Goal: Information Seeking & Learning: Learn about a topic

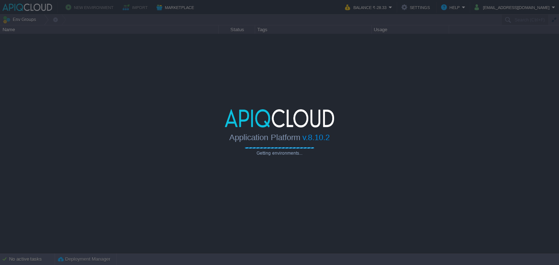
type input "Search (Ctrl+F)"
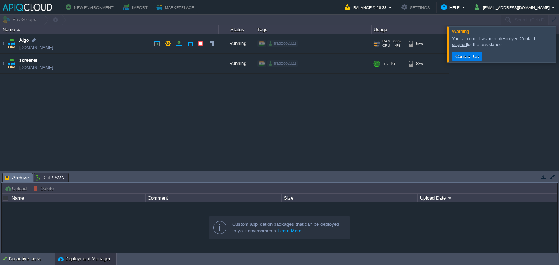
click at [133, 39] on td "Algo [DOMAIN_NAME]" at bounding box center [109, 44] width 218 height 20
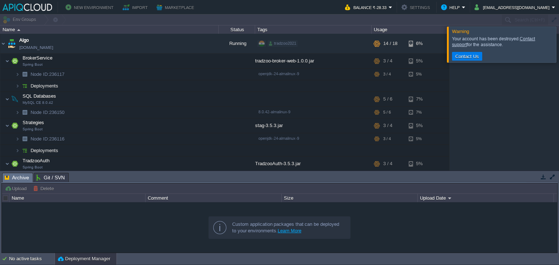
scroll to position [33, 0]
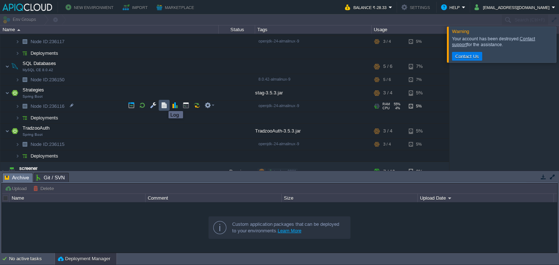
click at [163, 105] on button "button" at bounding box center [164, 105] width 7 height 7
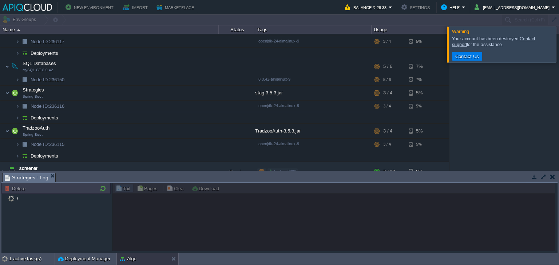
click at [558, 48] on div at bounding box center [567, 45] width 0 height 36
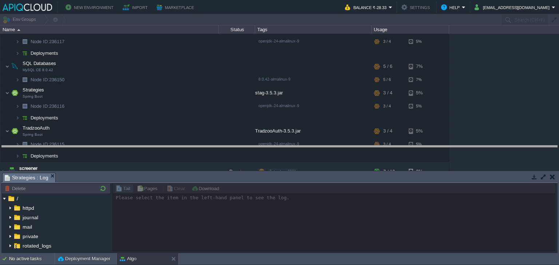
drag, startPoint x: 292, startPoint y: 176, endPoint x: 290, endPoint y: 148, distance: 28.4
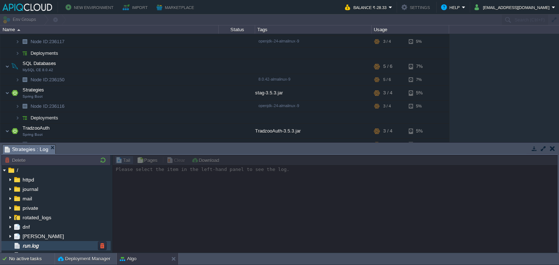
click at [20, 248] on img at bounding box center [17, 245] width 8 height 9
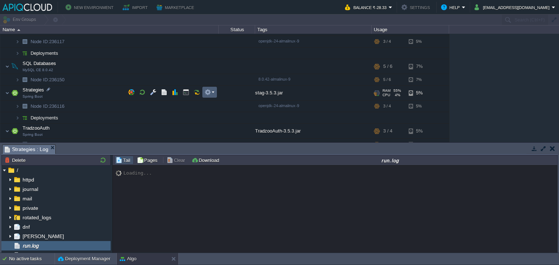
scroll to position [0, 0]
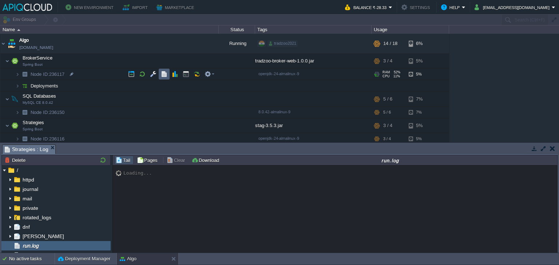
click at [159, 72] on td at bounding box center [164, 74] width 11 height 11
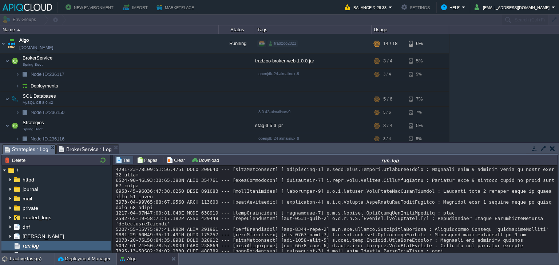
click at [20, 153] on span "Strategies : Log" at bounding box center [27, 149] width 44 height 9
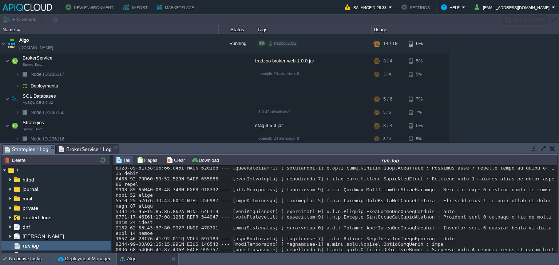
scroll to position [6517, 0]
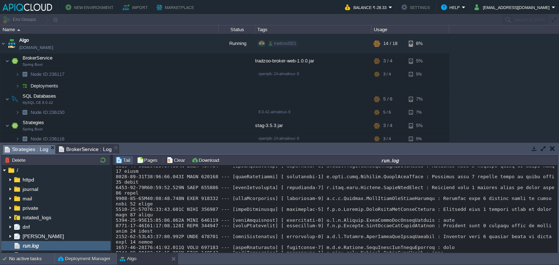
drag, startPoint x: 411, startPoint y: 214, endPoint x: 421, endPoint y: 214, distance: 10.9
drag, startPoint x: 457, startPoint y: 211, endPoint x: 112, endPoint y: 215, distance: 344.4
click at [113, 215] on div "Loading..." at bounding box center [335, 210] width 445 height 88
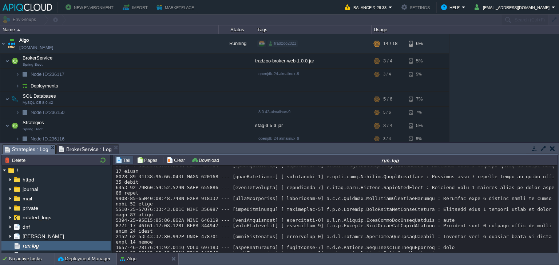
drag, startPoint x: 445, startPoint y: 212, endPoint x: 116, endPoint y: 216, distance: 329.5
copy div "{"orderId":null,"status":"FAILURE","message":"KiteException: Your order could n…"
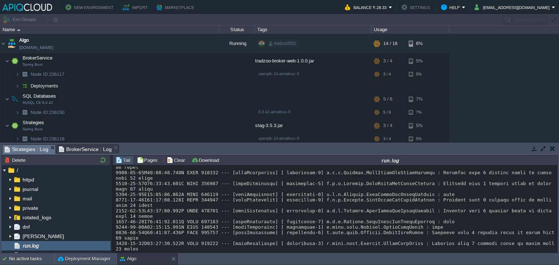
scroll to position [6542, 0]
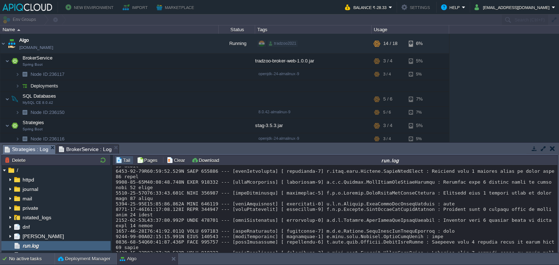
scroll to position [6533, 0]
drag, startPoint x: 165, startPoint y: 236, endPoint x: 141, endPoint y: 236, distance: 24.0
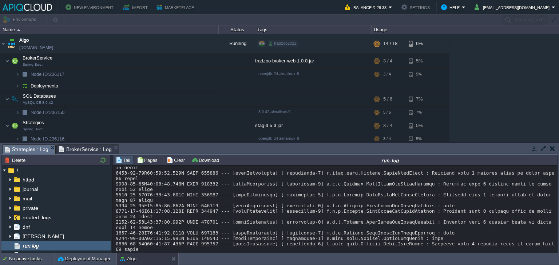
scroll to position [6533, 0]
drag, startPoint x: 144, startPoint y: 220, endPoint x: 160, endPoint y: 219, distance: 16.0
drag, startPoint x: 139, startPoint y: 227, endPoint x: 157, endPoint y: 224, distance: 17.6
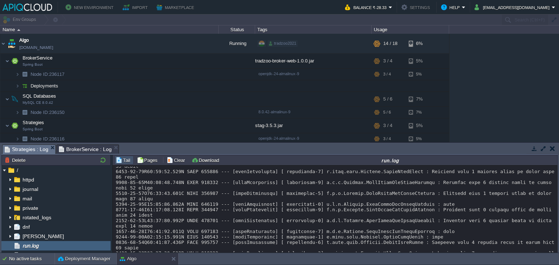
drag, startPoint x: 139, startPoint y: 232, endPoint x: 161, endPoint y: 230, distance: 21.9
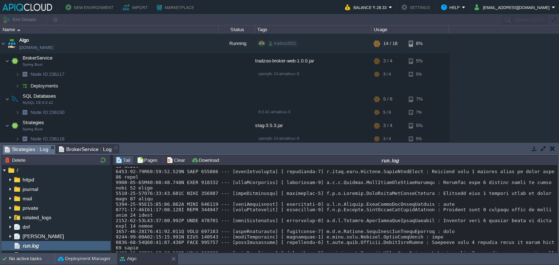
drag, startPoint x: 143, startPoint y: 236, endPoint x: 157, endPoint y: 235, distance: 14.3
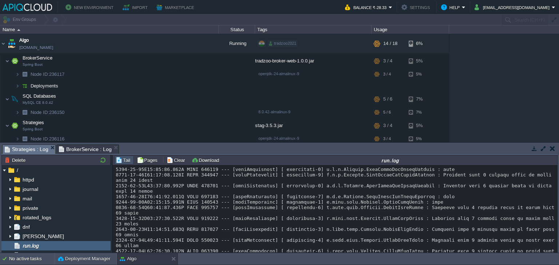
scroll to position [6596, 0]
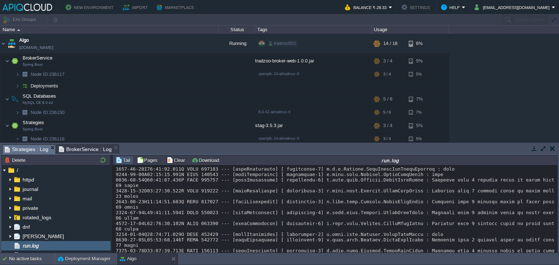
drag, startPoint x: 144, startPoint y: 240, endPoint x: 163, endPoint y: 237, distance: 18.7
drag, startPoint x: 149, startPoint y: 240, endPoint x: 174, endPoint y: 237, distance: 24.9
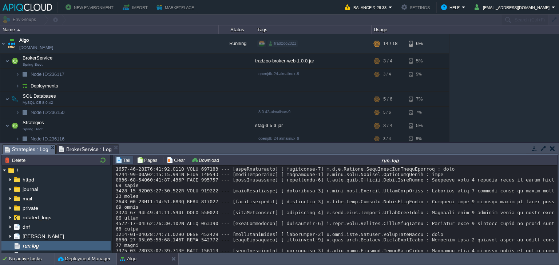
drag, startPoint x: 168, startPoint y: 243, endPoint x: 153, endPoint y: 242, distance: 14.2
drag, startPoint x: 179, startPoint y: 240, endPoint x: 115, endPoint y: 240, distance: 64.0
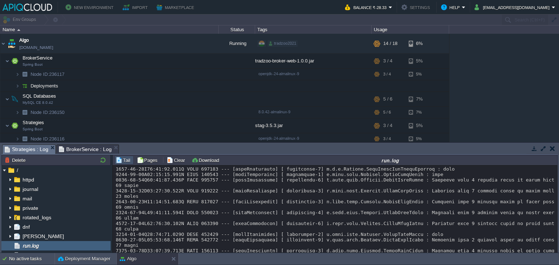
copy div "[DATE]T04:09:06.240Z"
drag, startPoint x: 272, startPoint y: 235, endPoint x: 114, endPoint y: 224, distance: 158.2
click at [114, 224] on div "Loading..." at bounding box center [335, 210] width 445 height 88
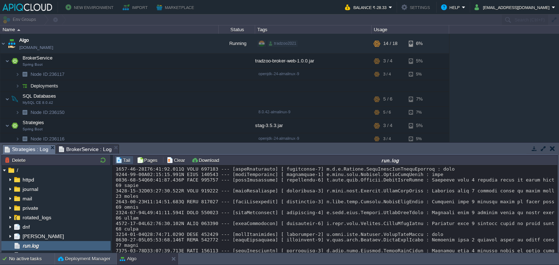
copy div "[DATE]T04:09:03.393Z WARN 913171 --- [algoStrategies] [nio-8080-exec-2] .w.s.m.…"
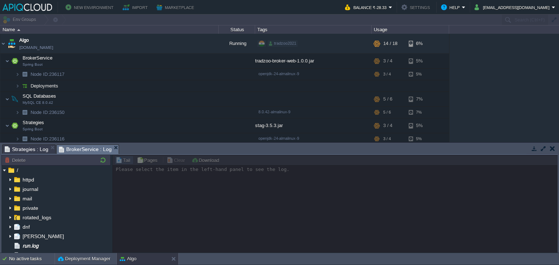
click at [83, 150] on span "BrokerService : Log" at bounding box center [85, 149] width 53 height 9
click at [26, 245] on span "run.log" at bounding box center [30, 246] width 19 height 7
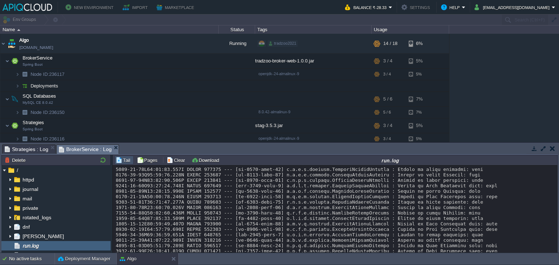
scroll to position [5280, 0]
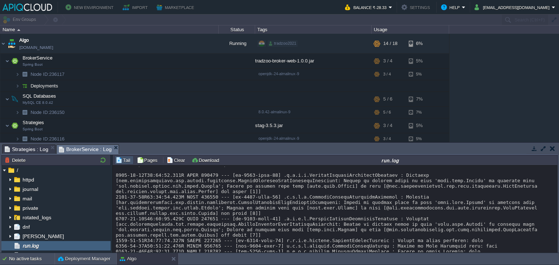
drag, startPoint x: 390, startPoint y: 205, endPoint x: 113, endPoint y: 203, distance: 276.8
click at [113, 203] on div "Loading..." at bounding box center [335, 210] width 445 height 88
copy div "[DATE]T04:08:42.697Z WARN 660632 --- [nio-8080-exec-3] .w.s.m.s.DefaultHandlerE…"
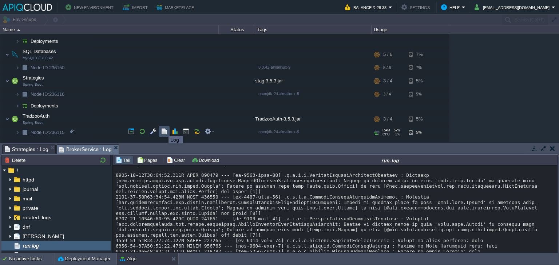
click at [163, 130] on button "button" at bounding box center [164, 131] width 7 height 7
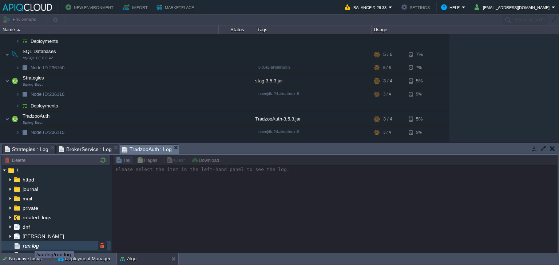
click at [29, 245] on span "run.log" at bounding box center [30, 246] width 19 height 7
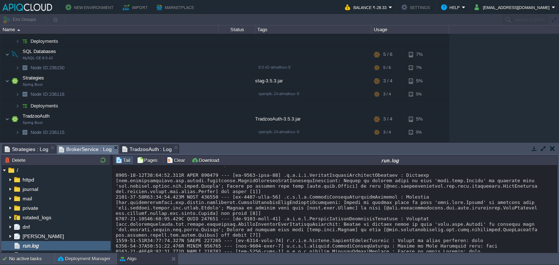
click at [87, 147] on span "BrokerService : Log" at bounding box center [85, 149] width 53 height 9
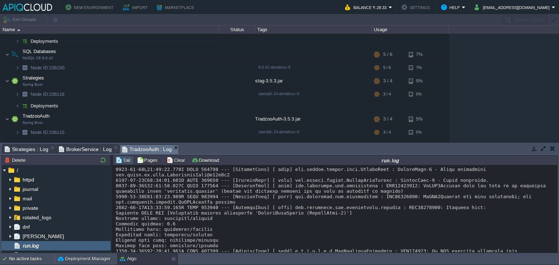
click at [137, 149] on span "TradzooAuth : Log" at bounding box center [147, 149] width 50 height 9
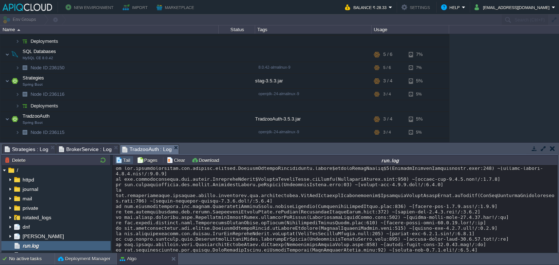
scroll to position [858, 0]
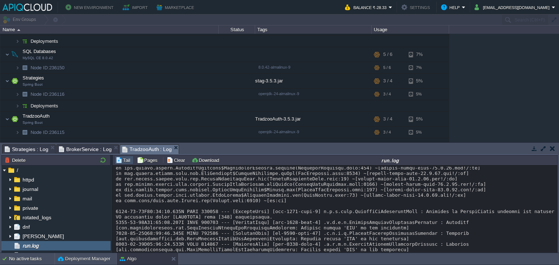
drag, startPoint x: 451, startPoint y: 181, endPoint x: 472, endPoint y: 179, distance: 21.6
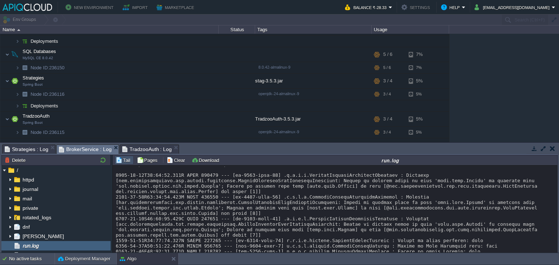
click at [76, 149] on span "BrokerService : Log" at bounding box center [85, 149] width 53 height 9
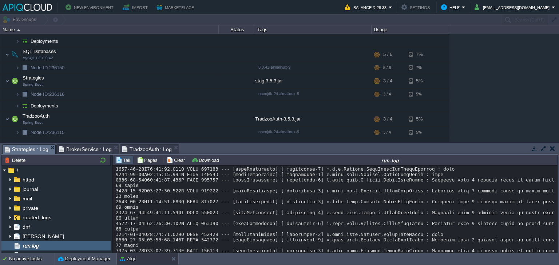
click at [21, 149] on span "Strategies : Log" at bounding box center [27, 149] width 44 height 9
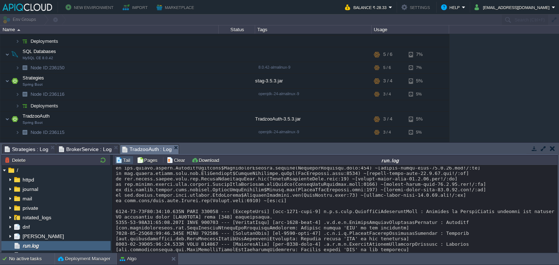
click at [144, 152] on span "TradzooAuth : Log" at bounding box center [147, 149] width 50 height 9
click at [86, 149] on span "BrokerService : Log" at bounding box center [85, 149] width 53 height 9
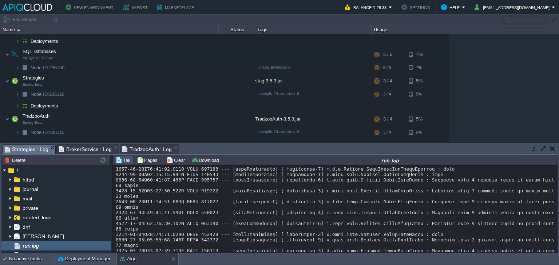
click at [34, 146] on span "Strategies : Log" at bounding box center [27, 149] width 44 height 9
